Goal: Find specific page/section: Find specific page/section

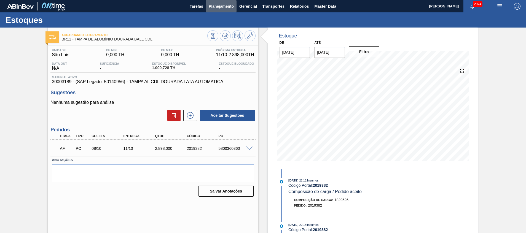
click at [234, 8] on button "Planejamento" at bounding box center [221, 6] width 31 height 12
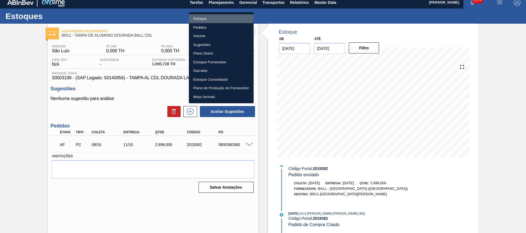
click at [216, 17] on li "Estoque" at bounding box center [221, 18] width 65 height 9
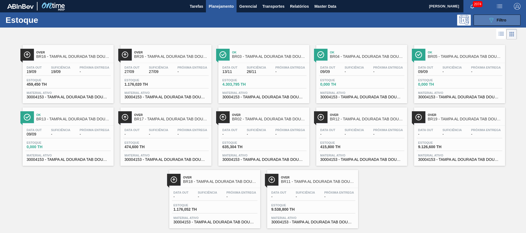
click at [482, 21] on button "089F7B8B-B2A5-4AFE-B5C0-19BA573D28AC Filtro" at bounding box center [497, 20] width 47 height 11
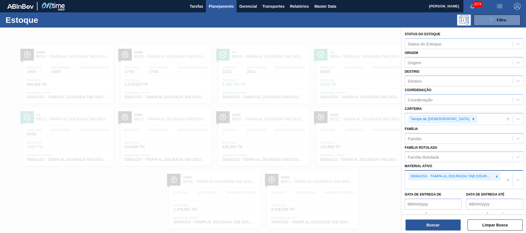
click at [496, 176] on icon at bounding box center [497, 177] width 4 height 4
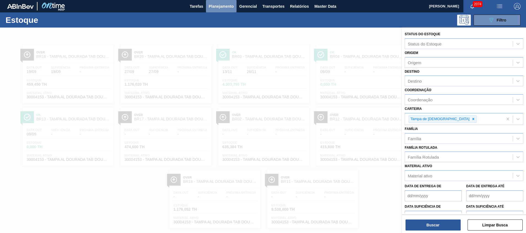
click at [225, 6] on span "Planejamento" at bounding box center [221, 6] width 25 height 7
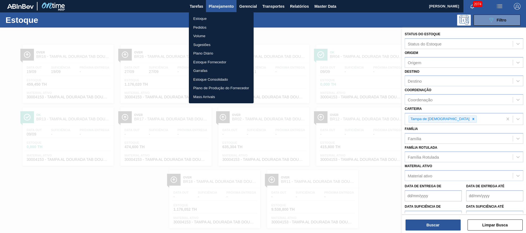
click at [218, 29] on li "Pedidos" at bounding box center [221, 27] width 65 height 9
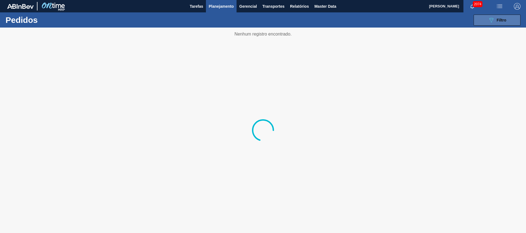
click at [492, 23] on icon "089F7B8B-B2A5-4AFE-B5C0-19BA573D28AC" at bounding box center [491, 20] width 7 height 7
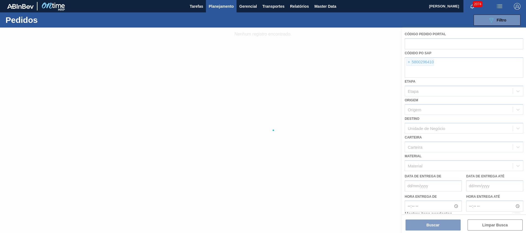
click at [446, 67] on div at bounding box center [263, 131] width 526 height 206
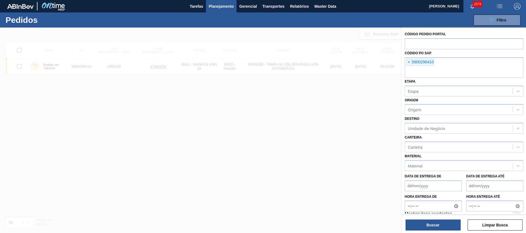
click at [446, 67] on div "× 5800296410" at bounding box center [464, 67] width 119 height 20
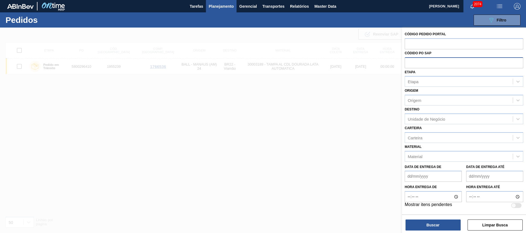
paste input "text"
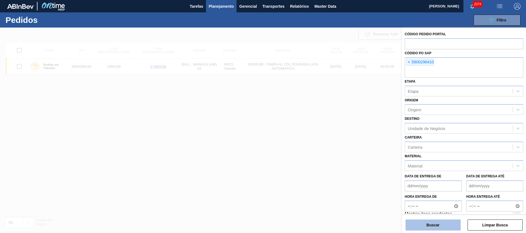
click at [439, 220] on div "Buscar Limpar Busca" at bounding box center [464, 222] width 124 height 15
click at [437, 223] on button "Buscar" at bounding box center [433, 225] width 55 height 11
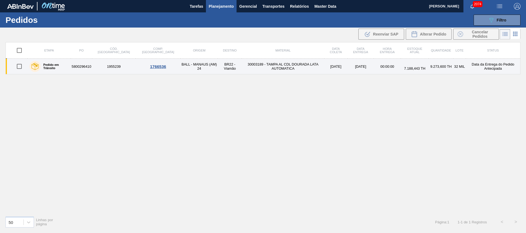
click at [258, 65] on td "30003189 - TAMPA AL CDL DOURADA LATA AUTOMATICA" at bounding box center [283, 67] width 82 height 16
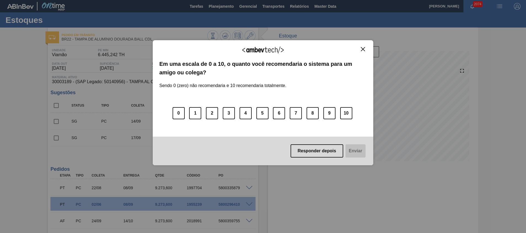
click at [363, 49] on img "Close" at bounding box center [363, 49] width 4 height 4
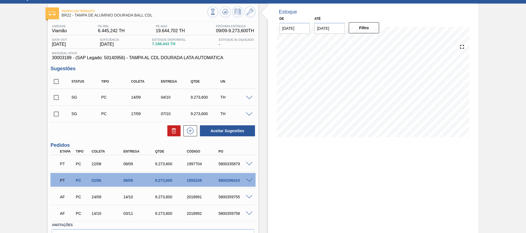
scroll to position [41, 0]
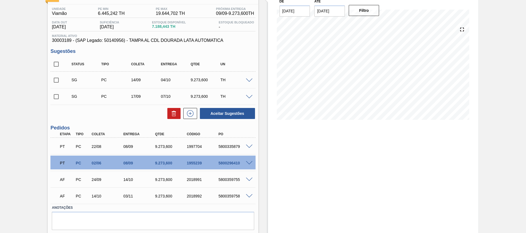
click at [247, 164] on span at bounding box center [249, 163] width 7 height 4
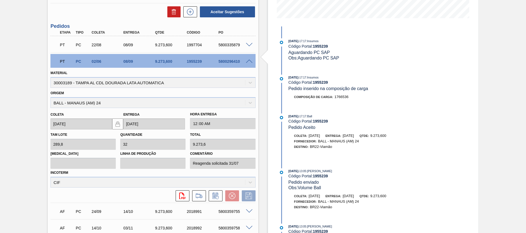
scroll to position [108, 0]
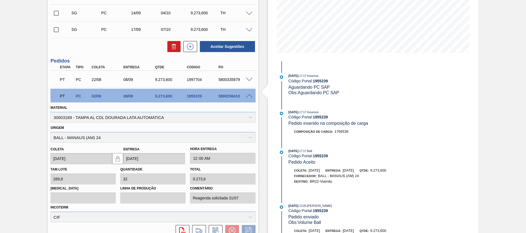
click at [233, 97] on div "5800296410" at bounding box center [235, 96] width 36 height 4
copy div "5800296410"
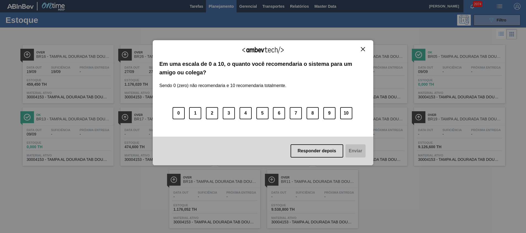
click at [363, 47] on img "Close" at bounding box center [363, 49] width 4 height 4
click at [364, 51] on img "Close" at bounding box center [363, 49] width 4 height 4
